Goal: Information Seeking & Learning: Understand process/instructions

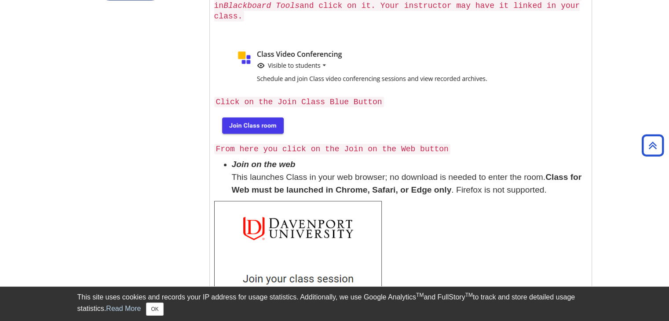
scroll to position [298, 0]
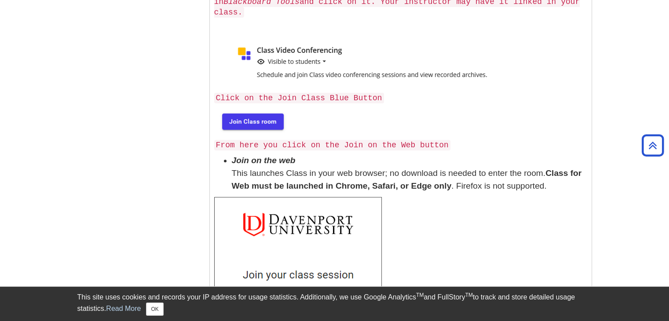
click at [260, 110] on img at bounding box center [252, 121] width 76 height 28
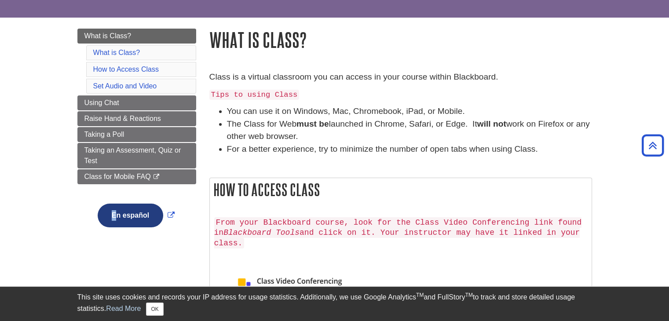
scroll to position [0, 0]
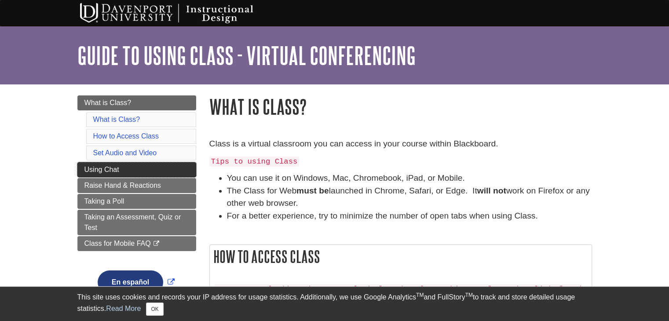
click at [145, 169] on link "Using Chat" at bounding box center [136, 169] width 119 height 15
